Goal: Task Accomplishment & Management: Complete application form

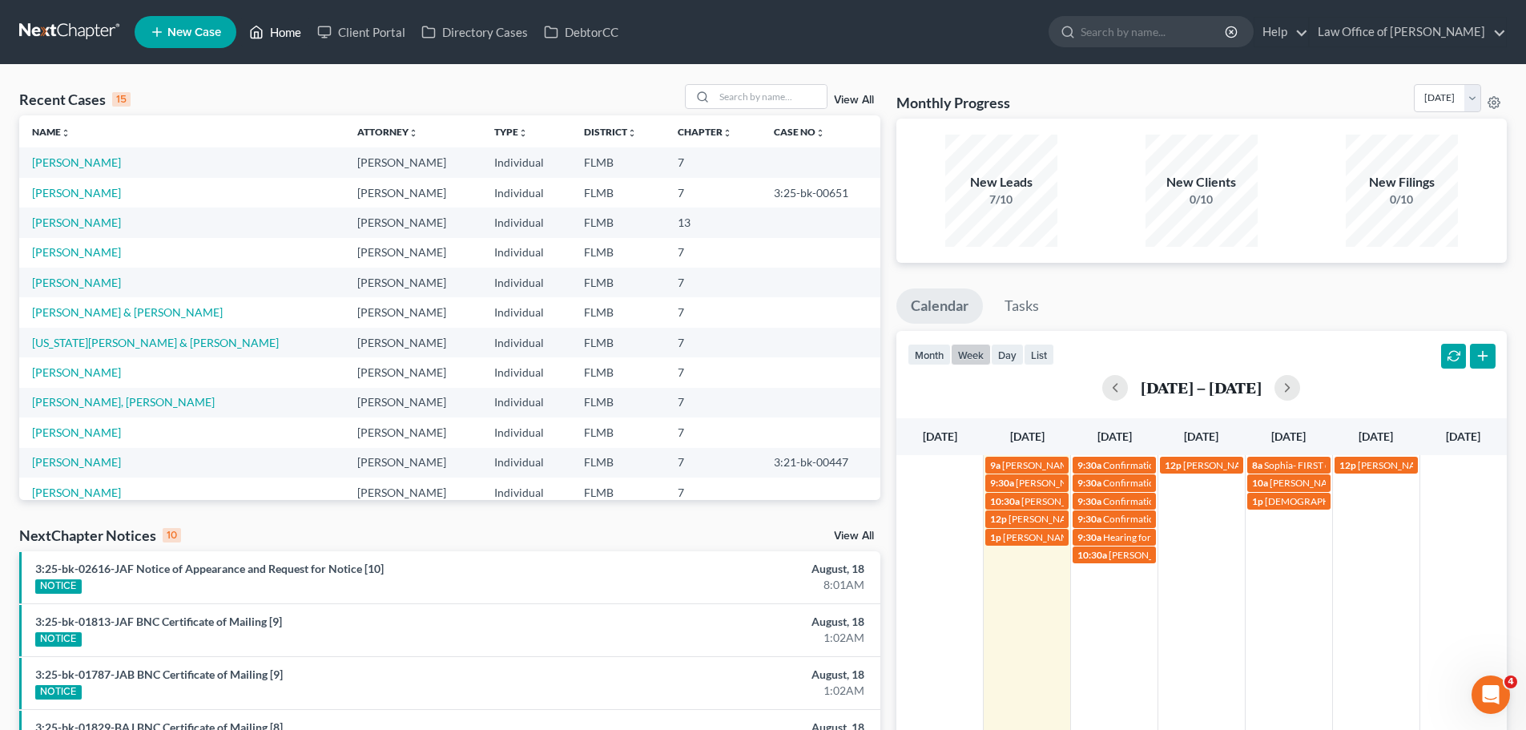
click at [247, 26] on link "Home" at bounding box center [275, 32] width 68 height 29
click at [258, 31] on icon at bounding box center [256, 31] width 14 height 19
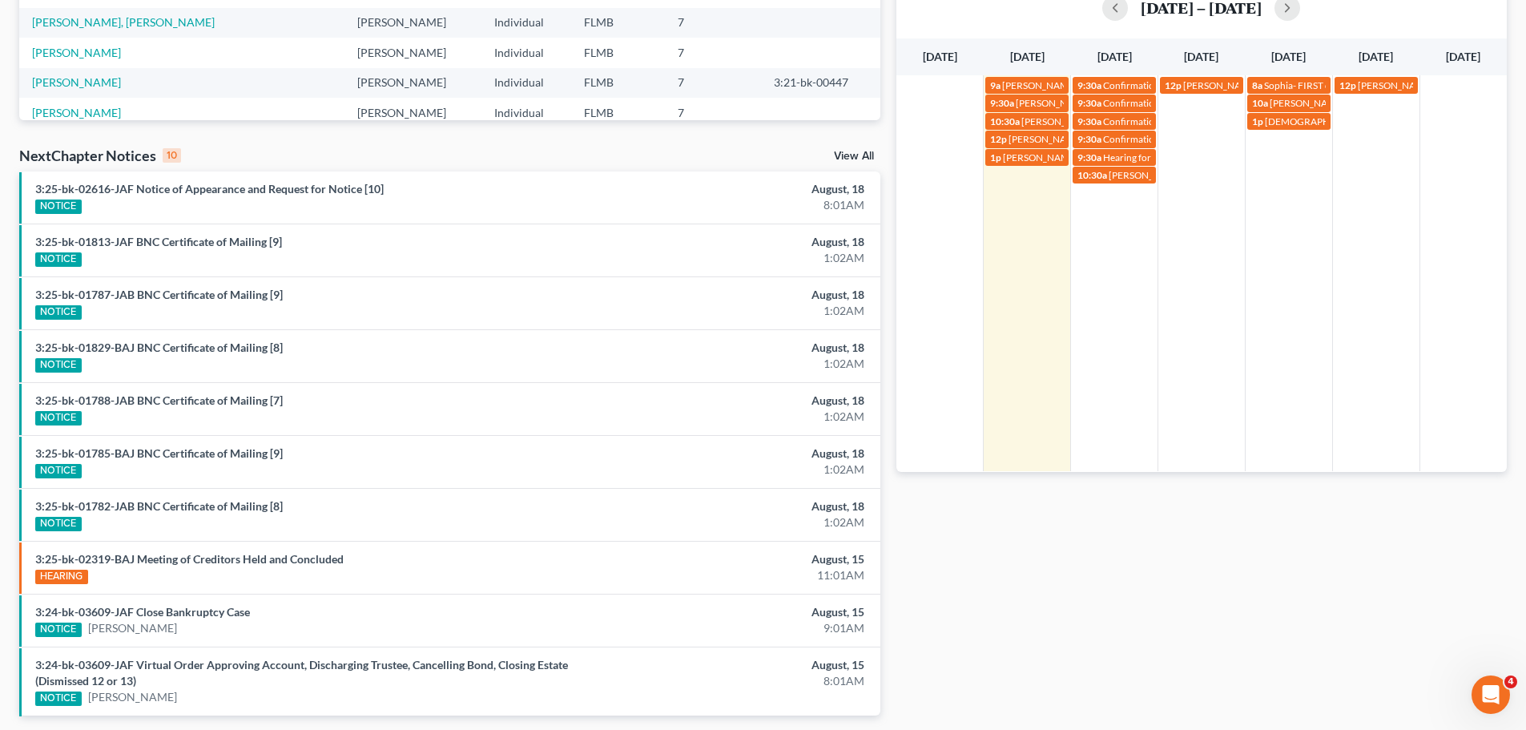
scroll to position [401, 0]
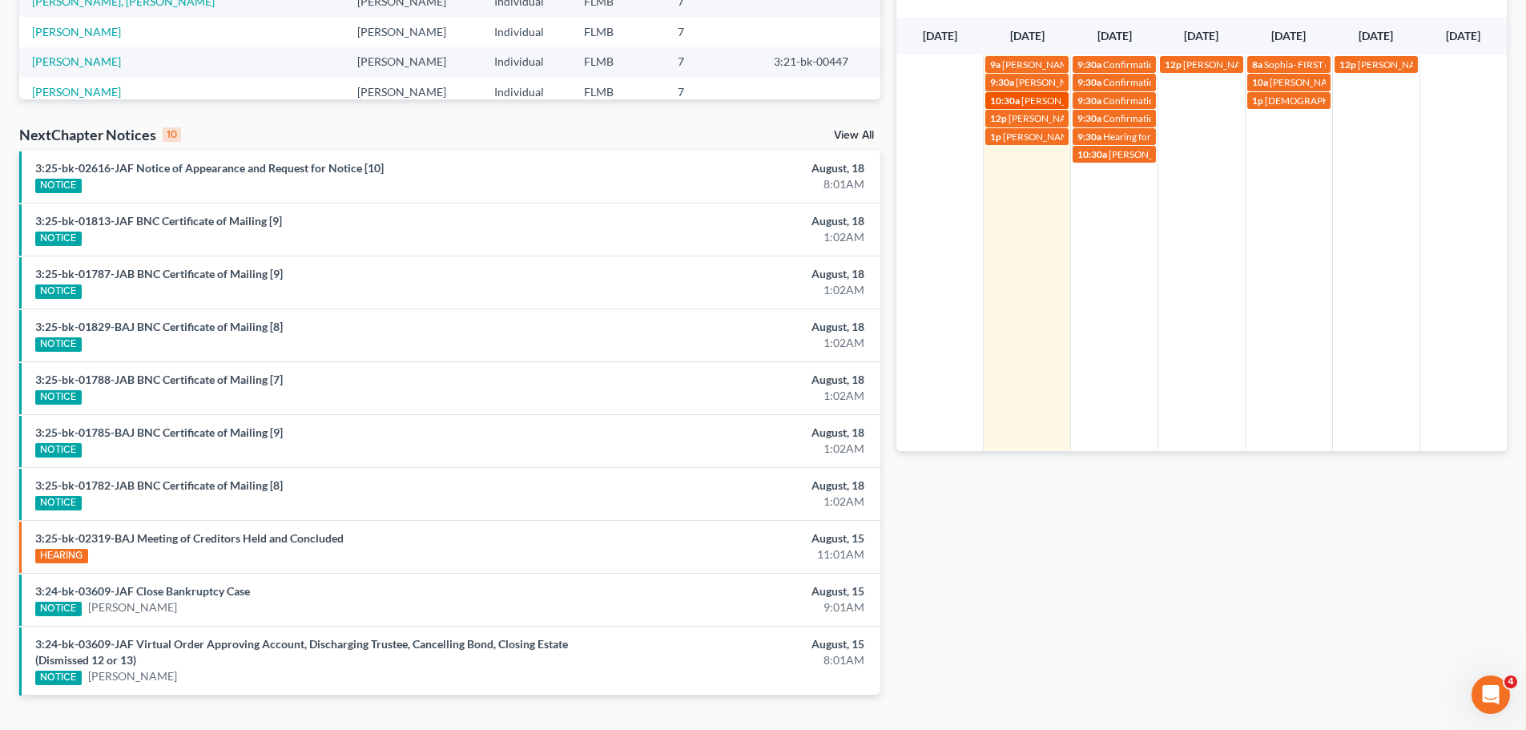
click at [1045, 98] on span "[PERSON_NAME]" at bounding box center [1059, 101] width 75 height 12
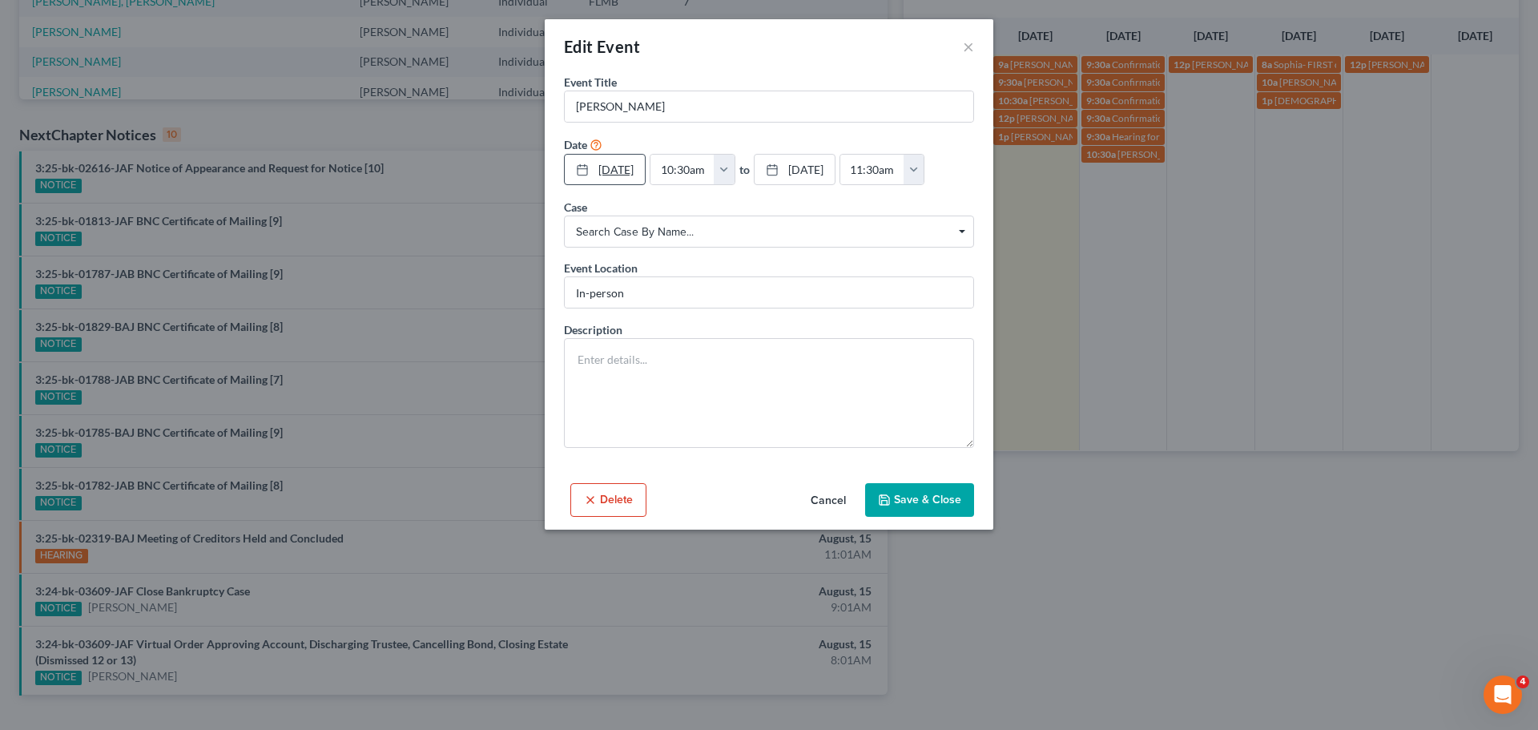
click at [631, 178] on link "[DATE]" at bounding box center [605, 170] width 80 height 30
click at [685, 165] on input "10:30am" at bounding box center [683, 170] width 64 height 30
click at [693, 171] on input "10:30am" at bounding box center [683, 170] width 64 height 30
type input "1:30am"
type input "02:30am"
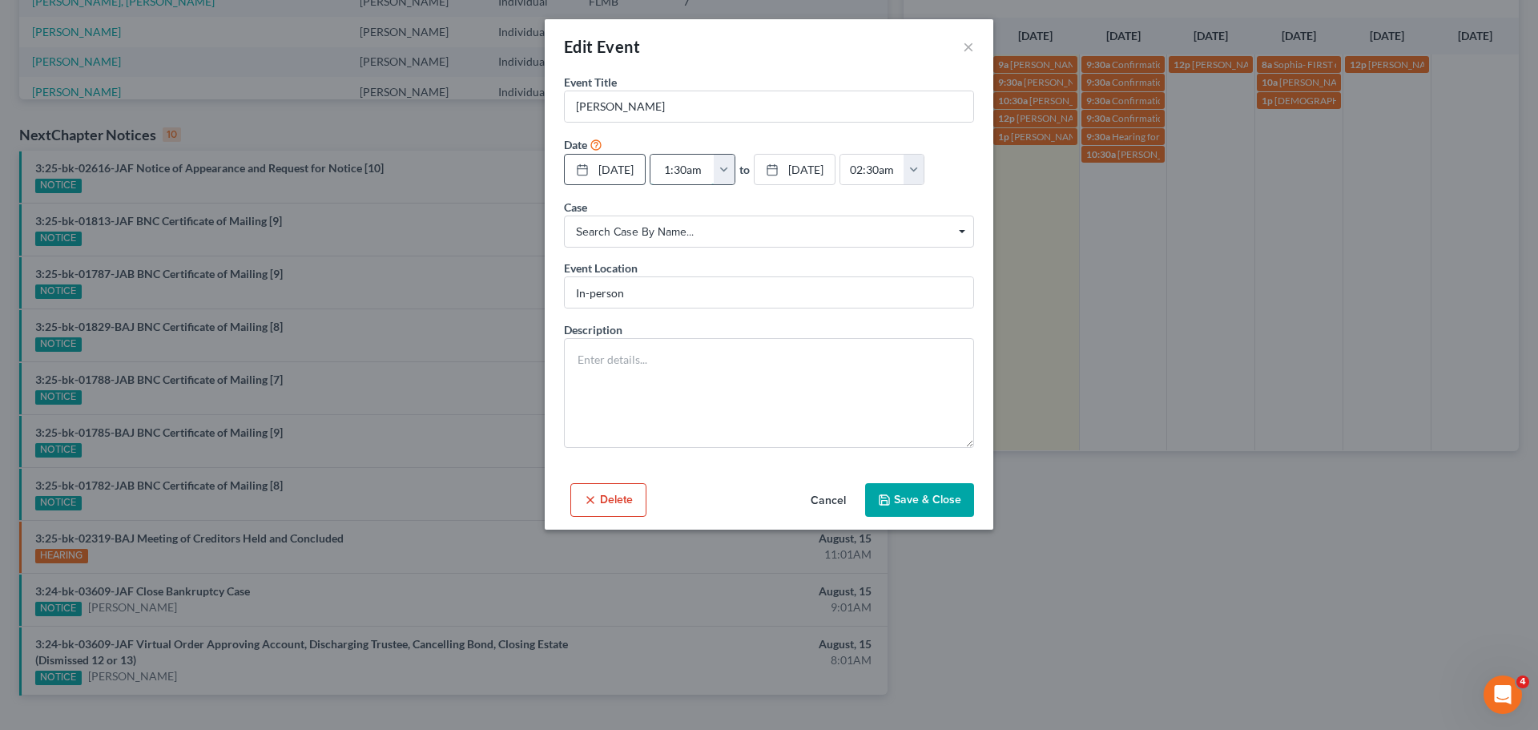
click at [703, 165] on input "1:30am" at bounding box center [683, 170] width 64 height 30
type input "1:3am"
type input "01:00am"
type input "1:am"
type input "02:00am"
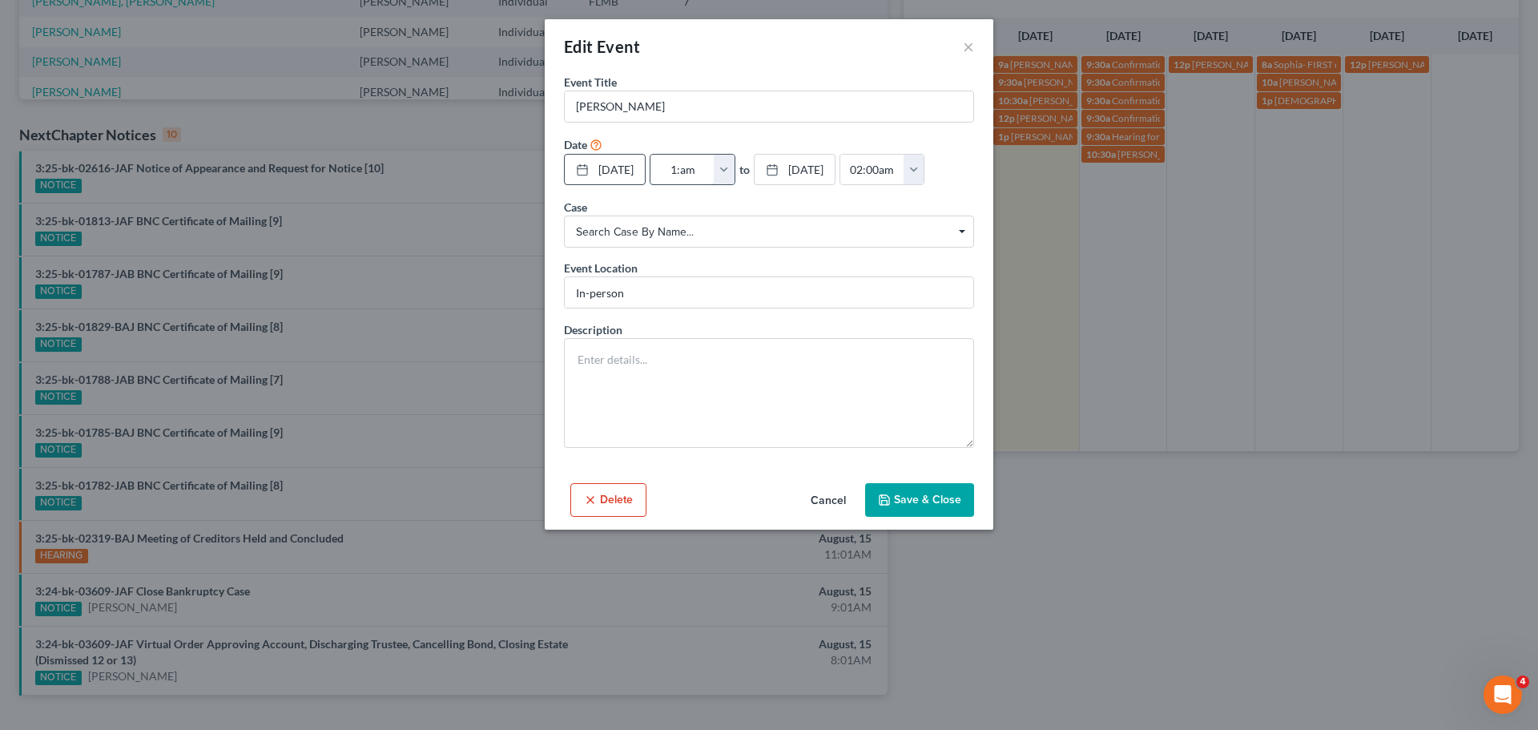
type input "1:0am"
type input "01:00am"
type input "1:00am"
type input "02:00am"
click at [711, 167] on input "1:00am" at bounding box center [683, 170] width 64 height 30
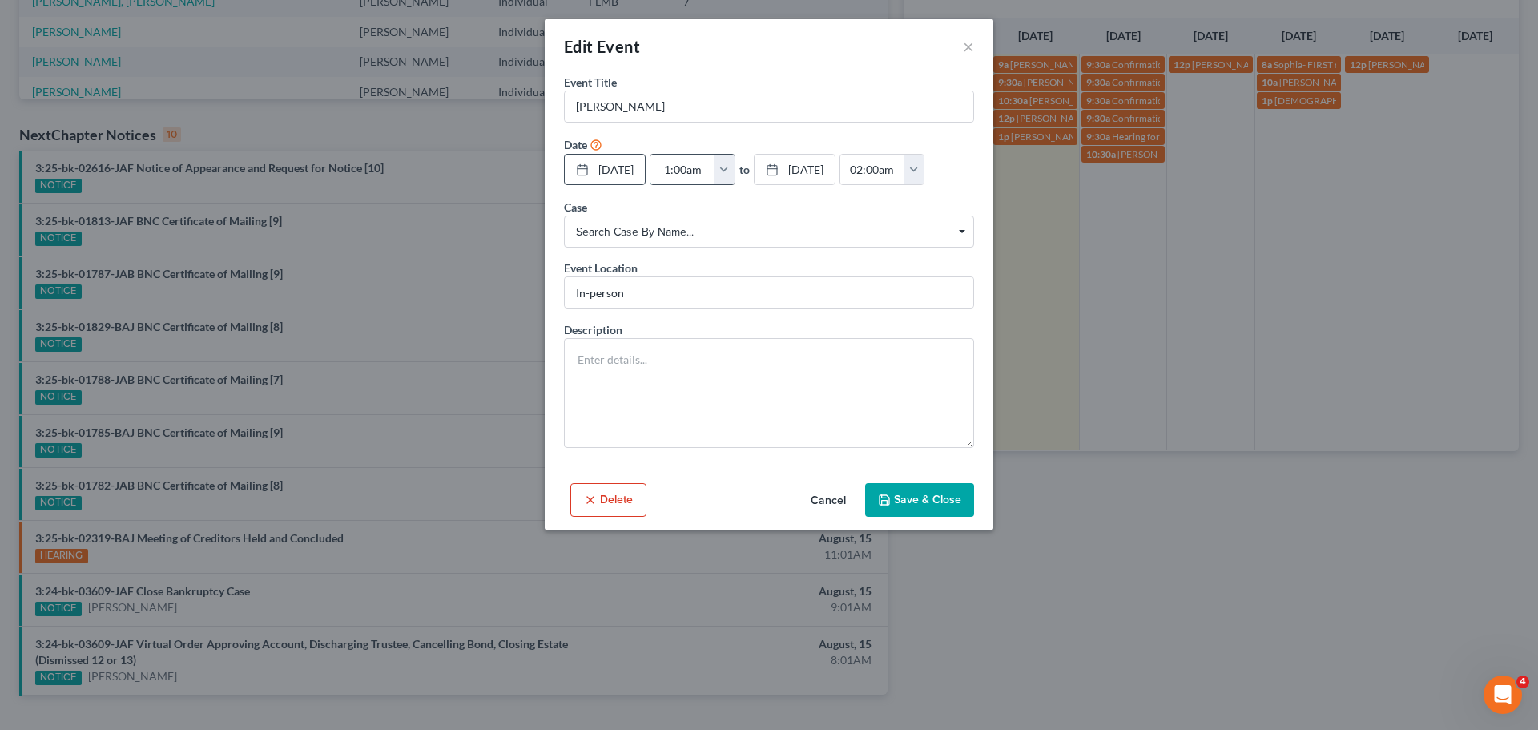
type input "1:00m"
type input "01:00am"
type input "1:00pm"
type input "02:00pm"
type input "1:00pm"
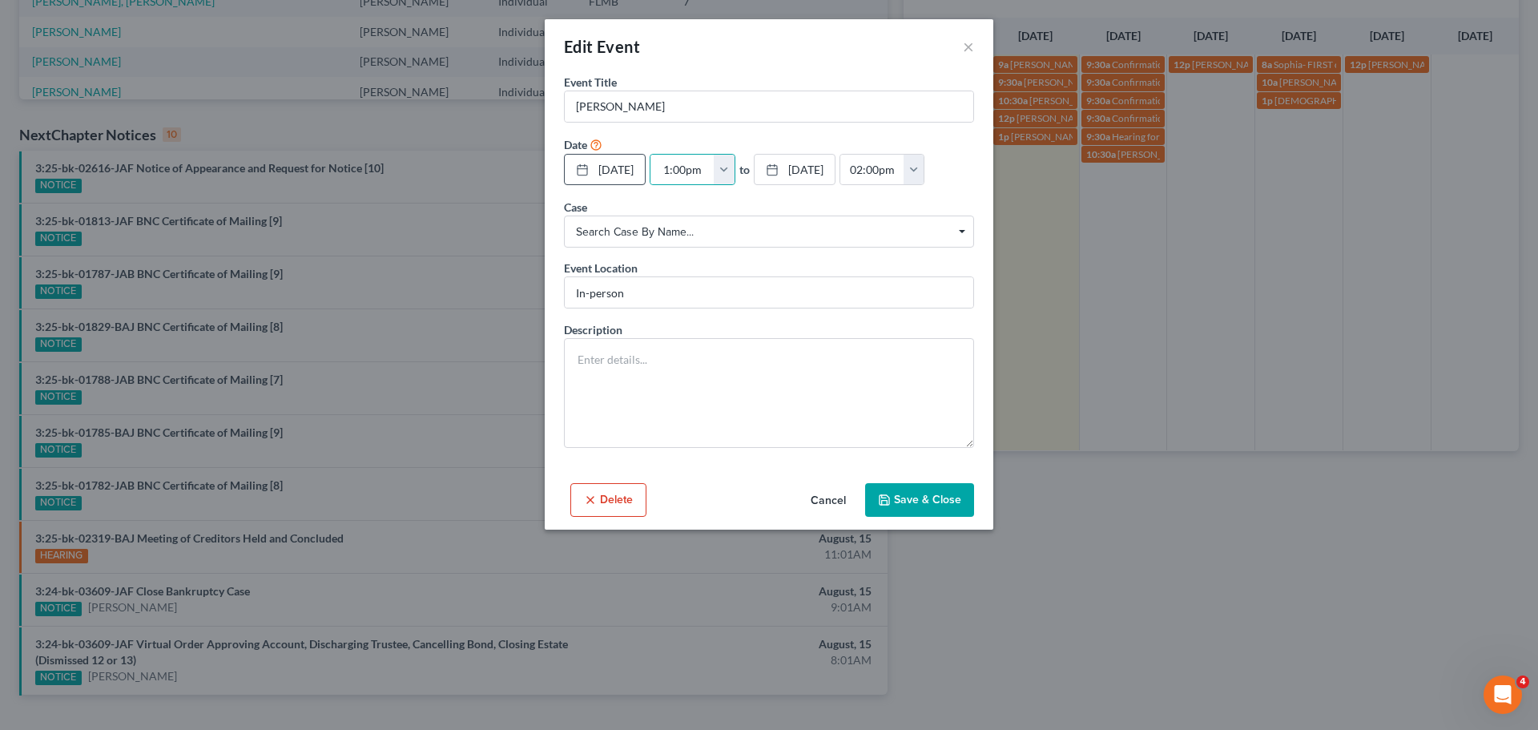
click at [901, 500] on button "Save & Close" at bounding box center [919, 500] width 109 height 34
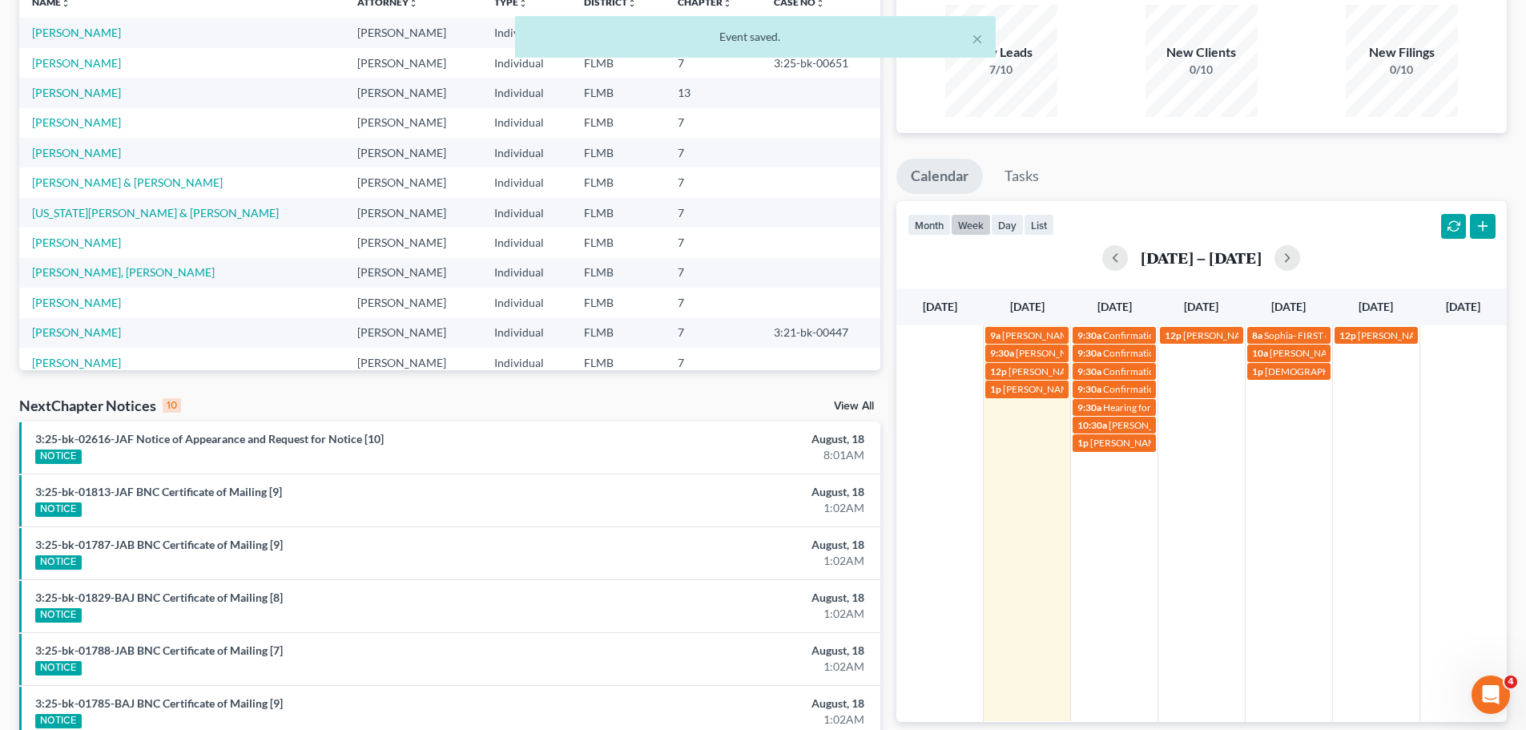
scroll to position [0, 0]
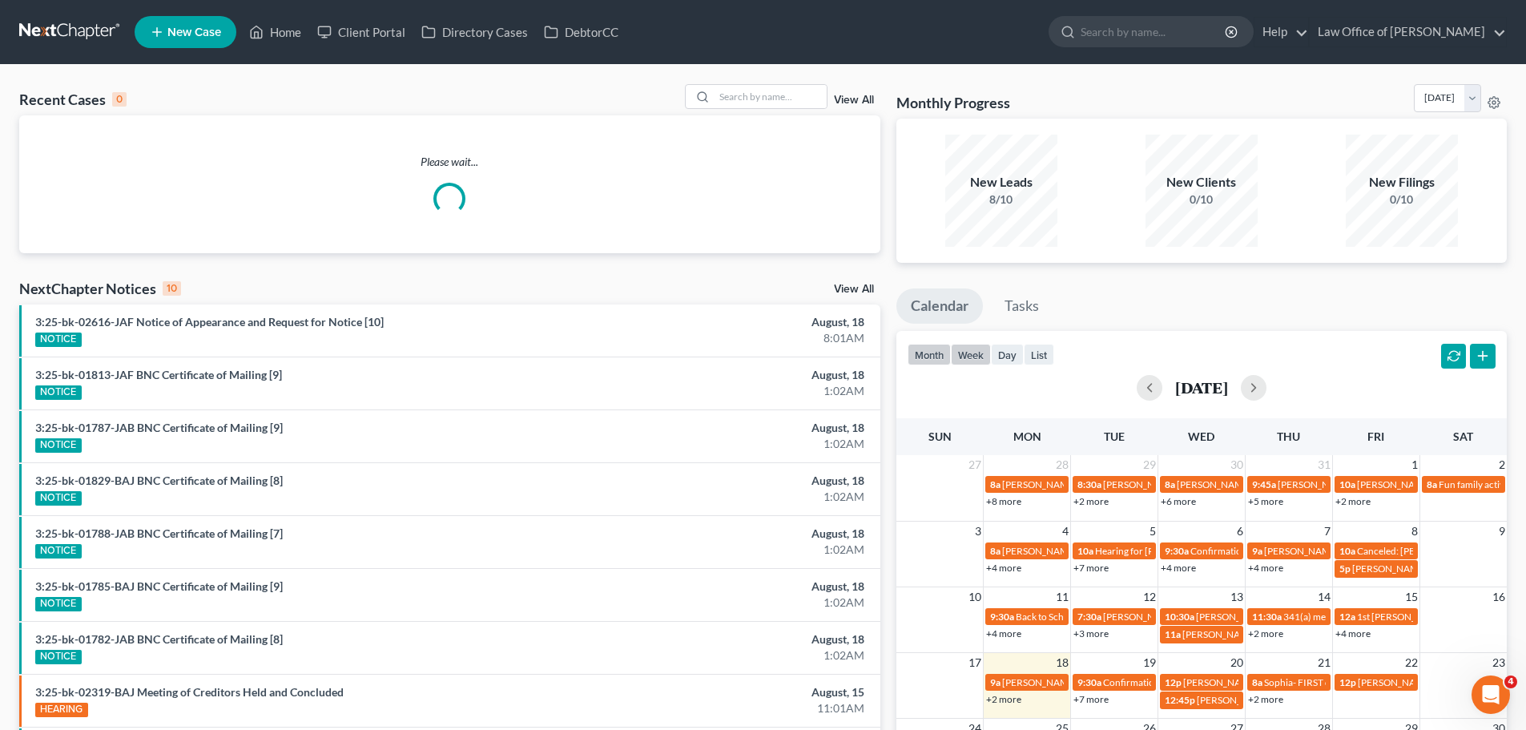
click at [966, 359] on button "week" at bounding box center [971, 355] width 40 height 22
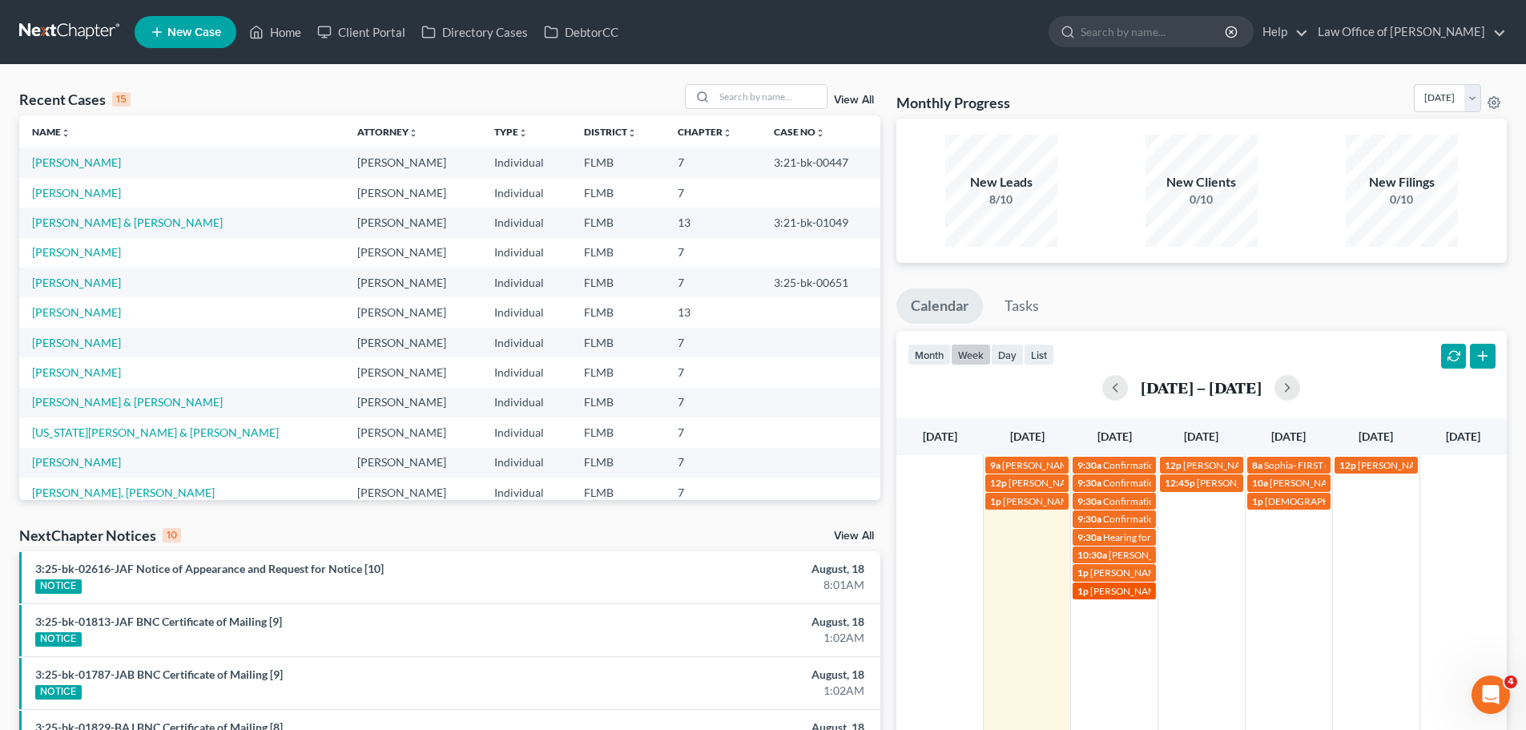
click at [1116, 594] on span "[PERSON_NAME]" at bounding box center [1127, 591] width 75 height 12
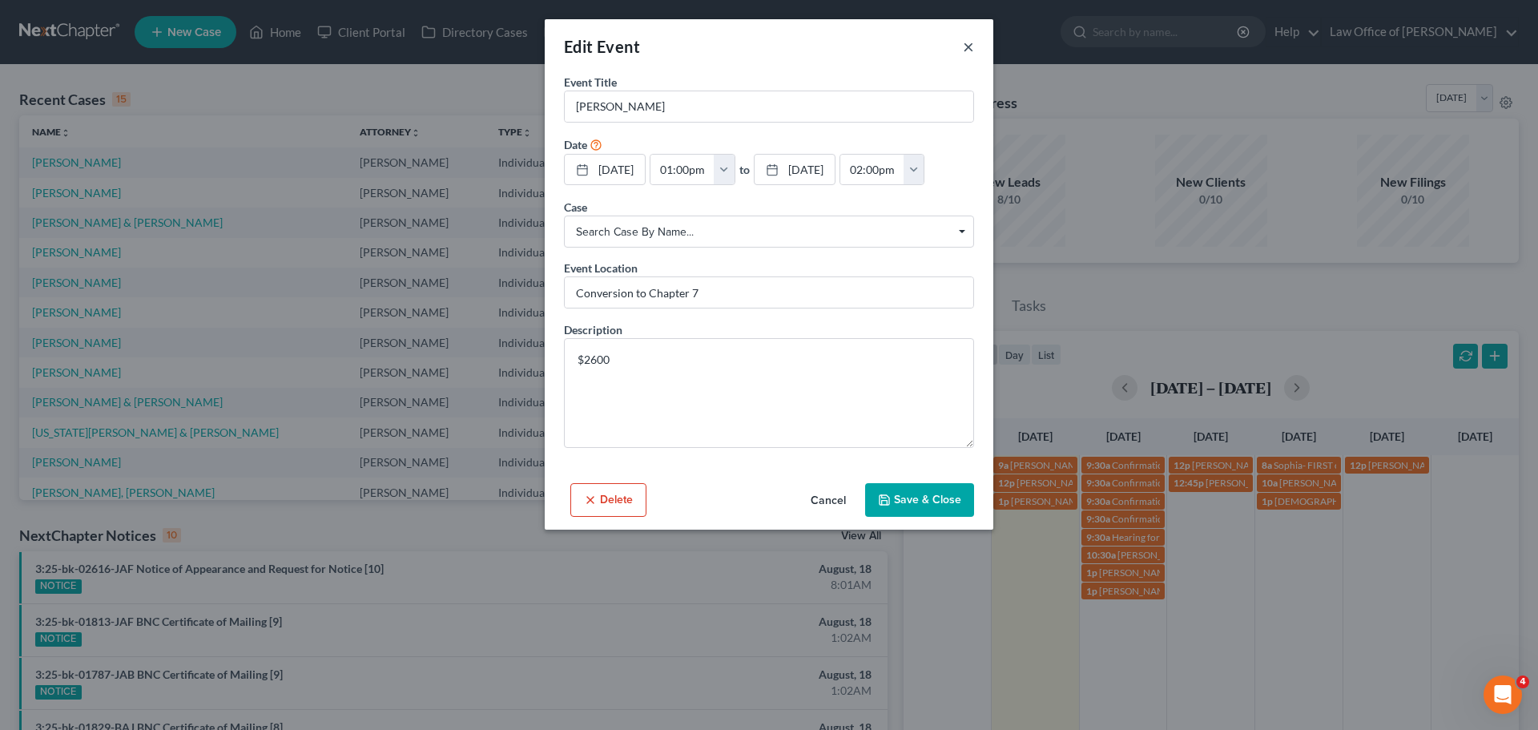
click at [966, 46] on button "×" at bounding box center [968, 46] width 11 height 19
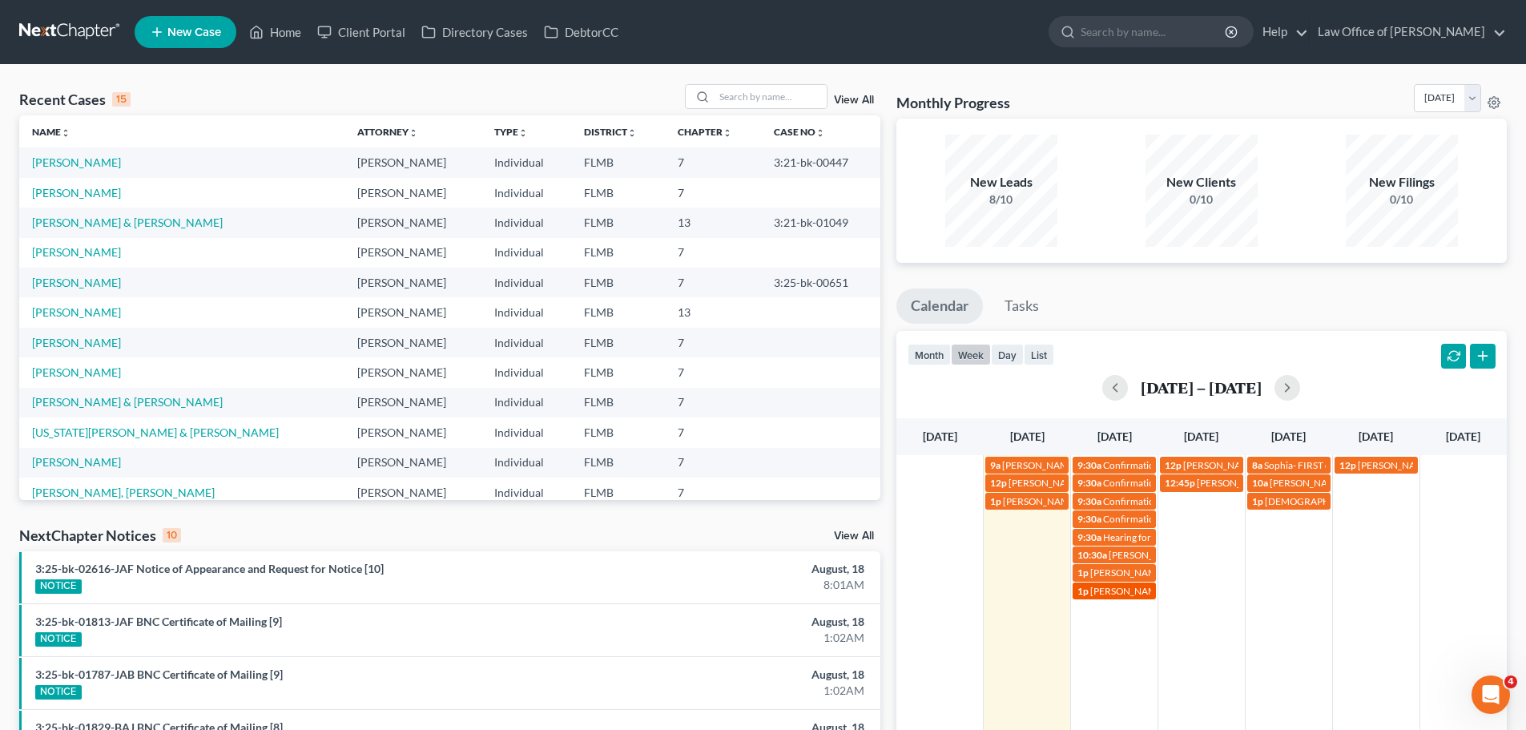
click at [1122, 587] on span "[PERSON_NAME]" at bounding box center [1127, 591] width 75 height 12
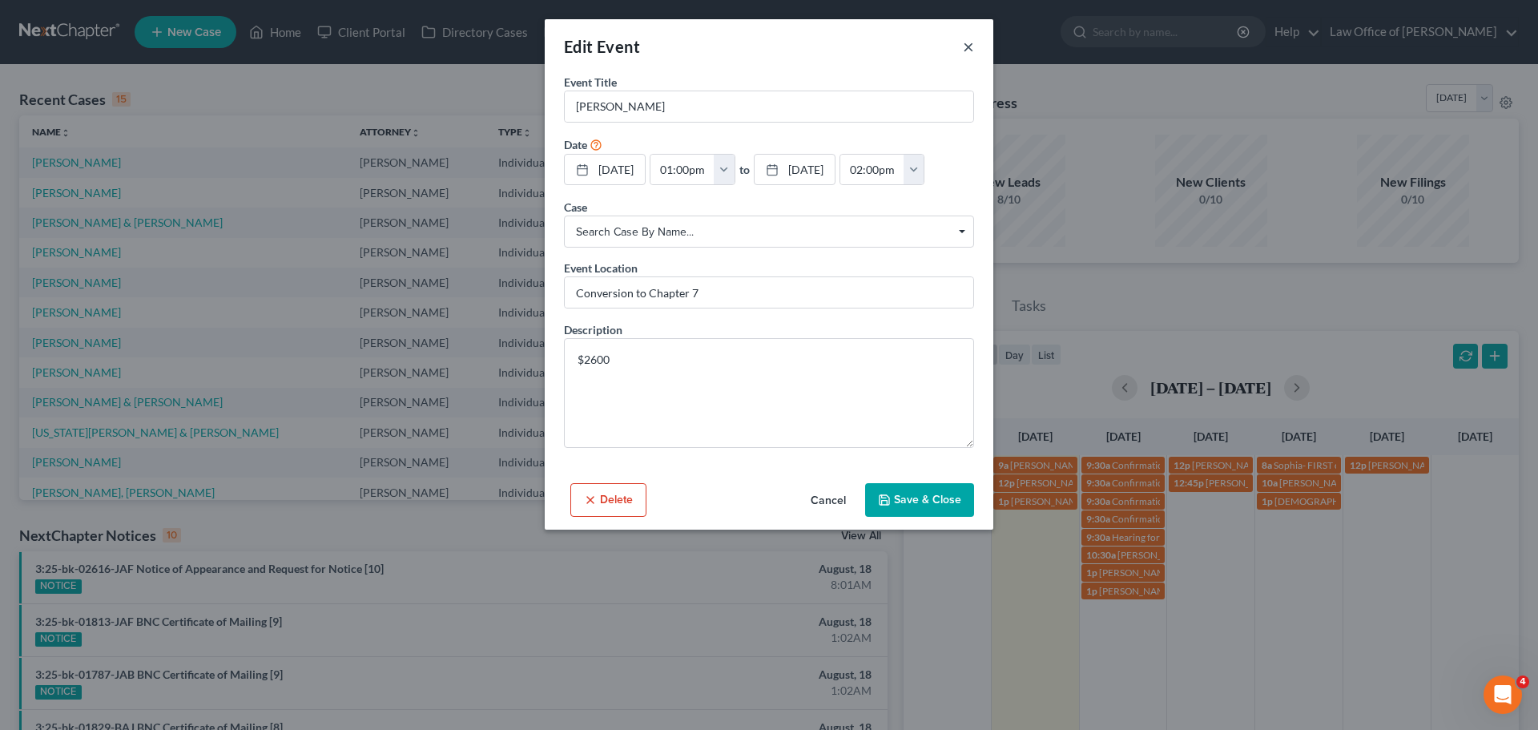
click at [969, 50] on button "×" at bounding box center [968, 46] width 11 height 19
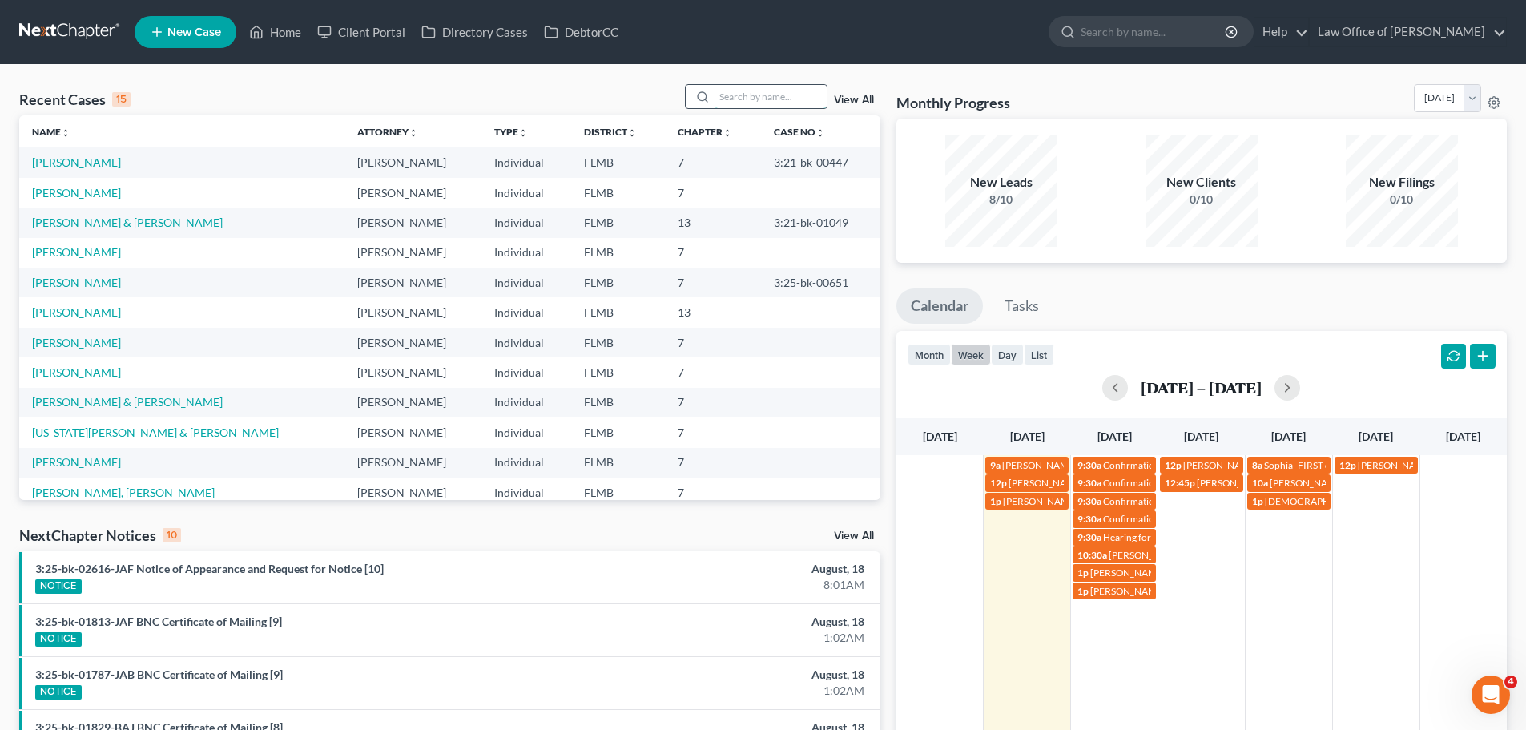
click at [759, 95] on input "search" at bounding box center [771, 96] width 112 height 23
type input "mick"
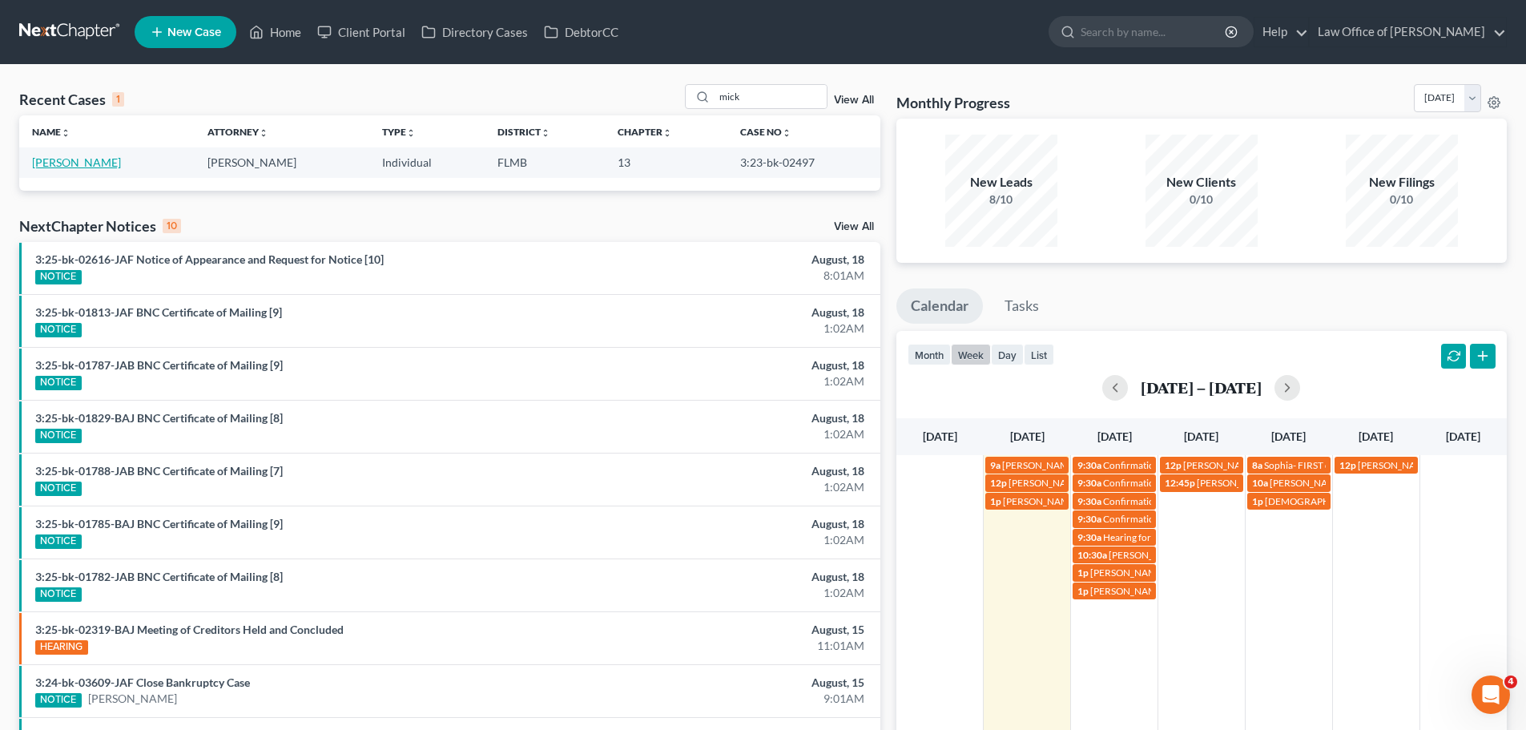
click at [95, 159] on link "Mick, Landon" at bounding box center [76, 162] width 89 height 14
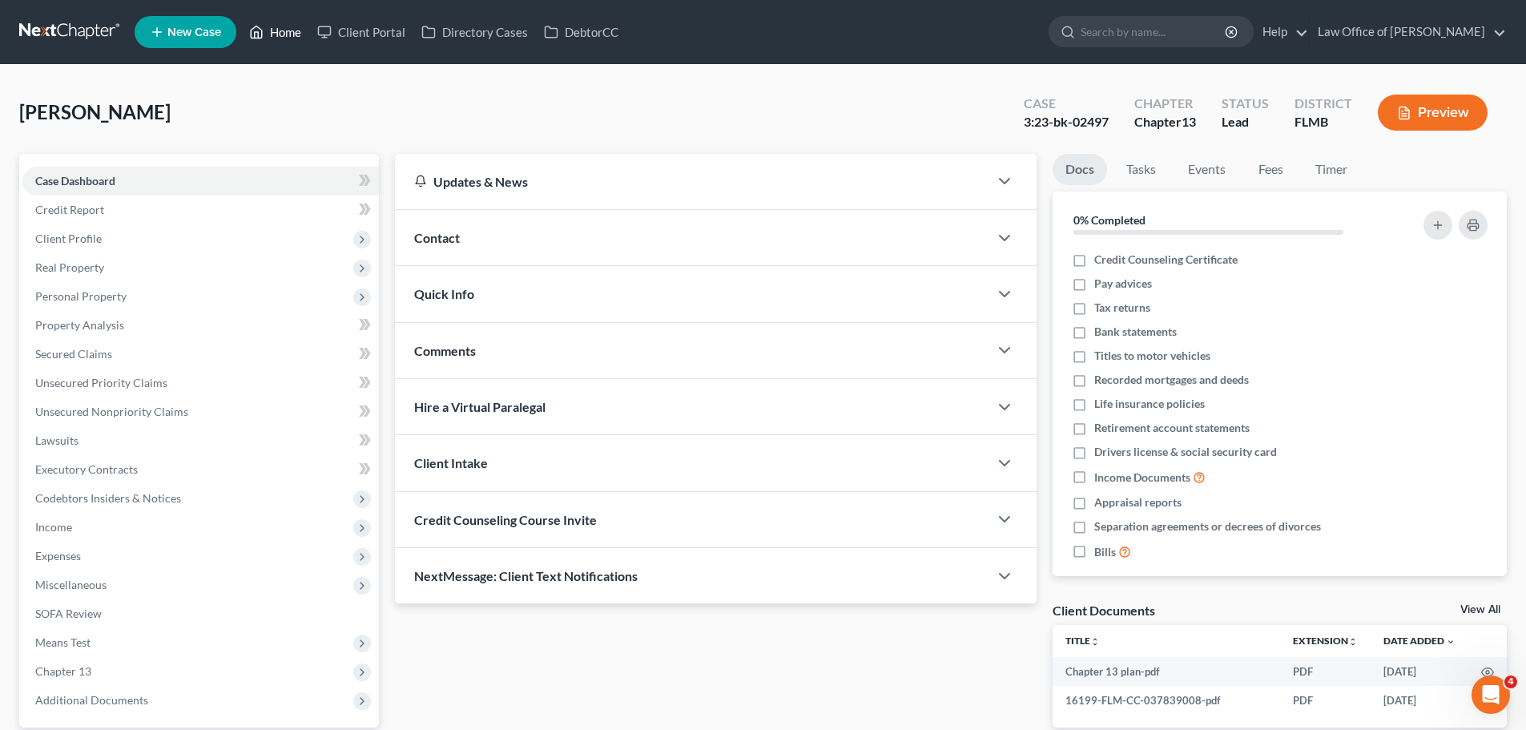
click at [280, 31] on link "Home" at bounding box center [275, 32] width 68 height 29
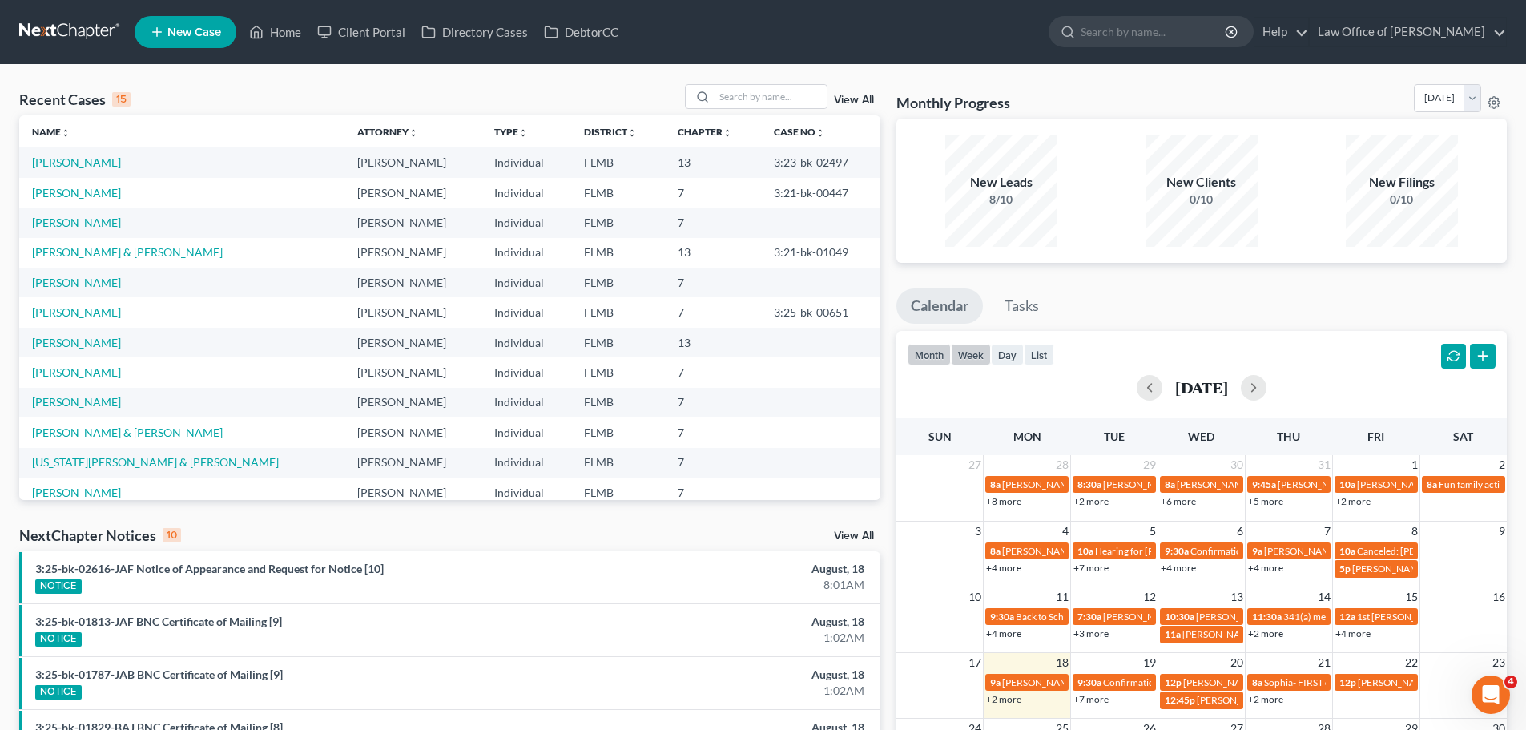
click at [959, 352] on button "week" at bounding box center [971, 355] width 40 height 22
